Goal: Submit feedback/report problem

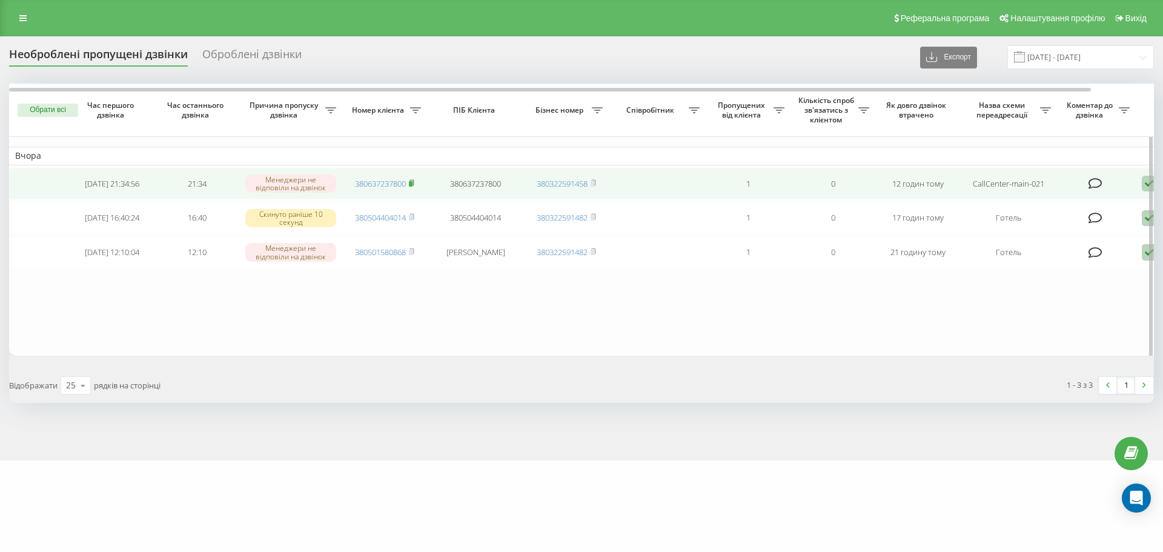
click at [414, 185] on icon at bounding box center [411, 182] width 5 height 7
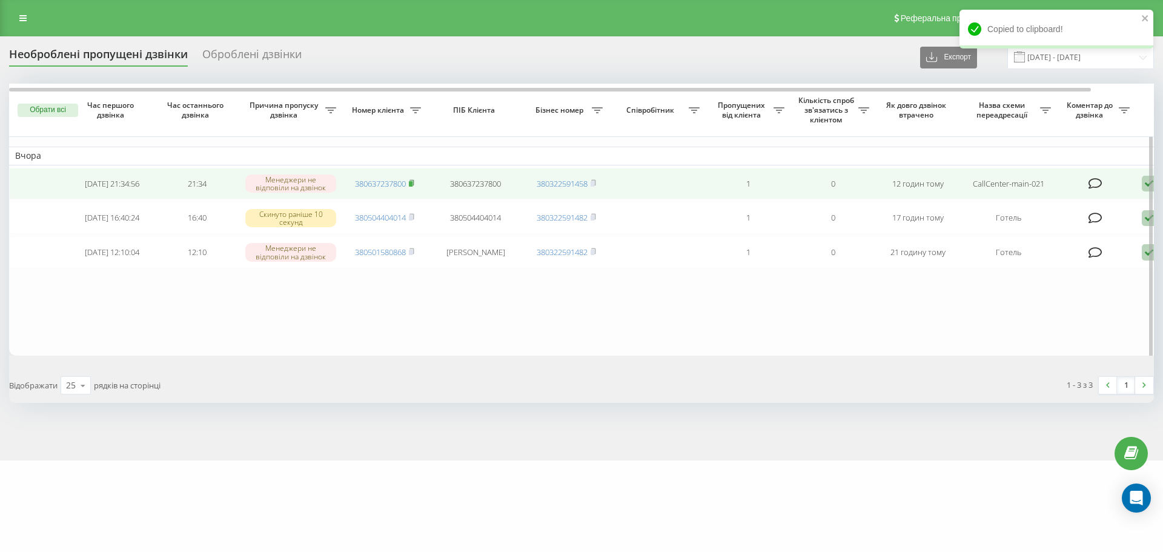
click at [412, 184] on rect at bounding box center [411, 183] width 4 height 5
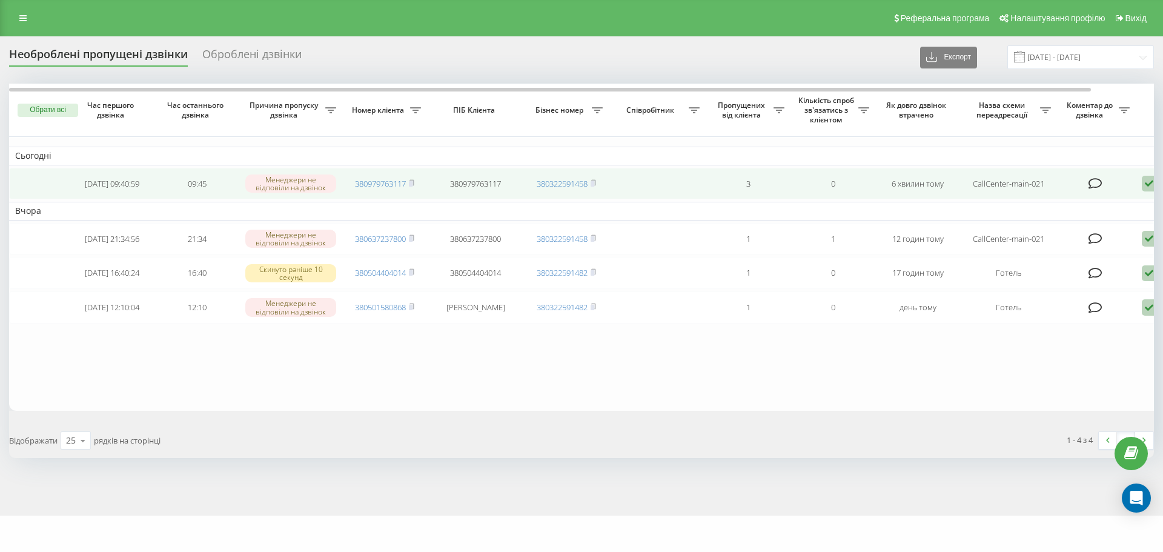
drag, startPoint x: 412, startPoint y: 185, endPoint x: 529, endPoint y: 179, distance: 117.1
click at [412, 185] on rect at bounding box center [411, 183] width 4 height 5
click at [1148, 185] on icon at bounding box center [1149, 184] width 15 height 16
click at [1031, 271] on span "Інший варіант" at bounding box center [1024, 268] width 61 height 12
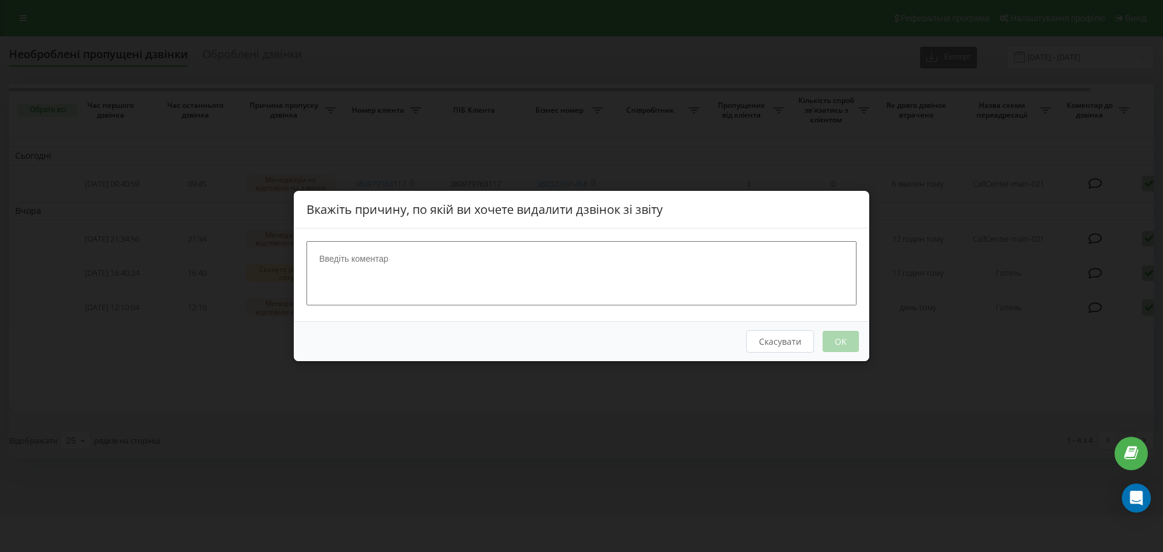
click at [570, 293] on textarea at bounding box center [581, 273] width 550 height 64
type textarea "бронь номера"
click at [832, 348] on button "OK" at bounding box center [841, 341] width 36 height 21
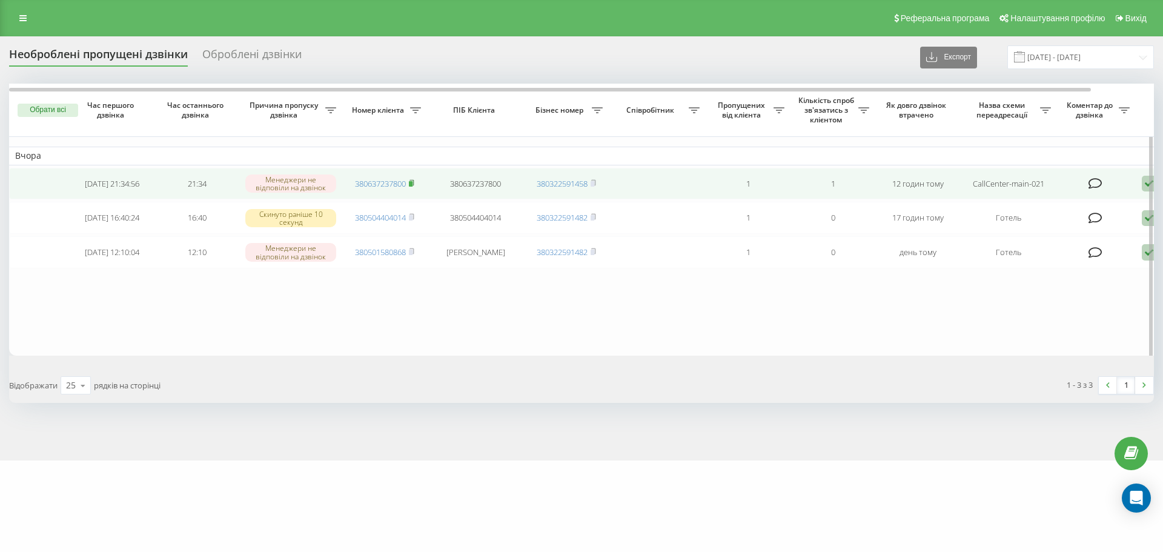
click at [414, 184] on icon at bounding box center [411, 182] width 5 height 7
